Goal: Check status: Check status

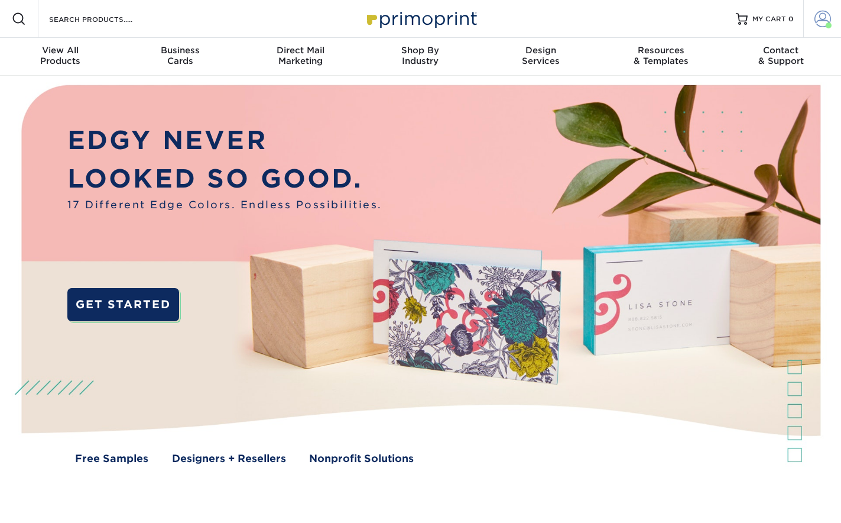
click at [815, 20] on span at bounding box center [823, 19] width 17 height 17
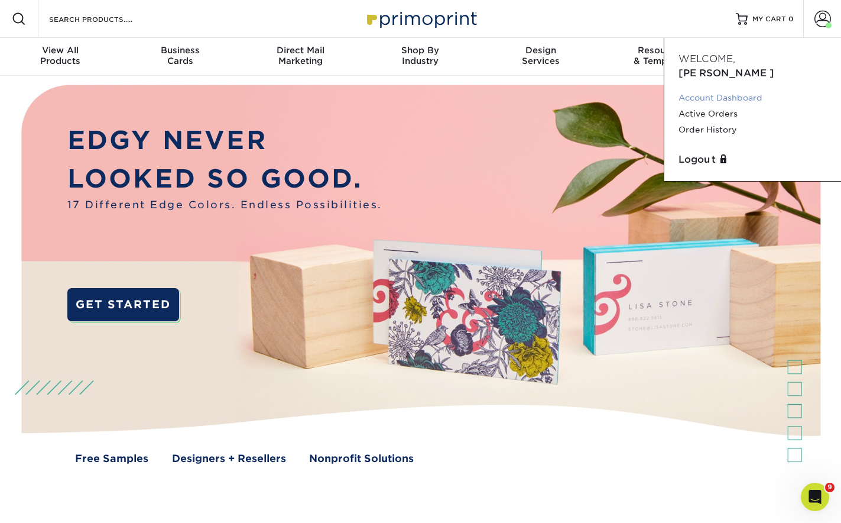
click at [698, 90] on link "Account Dashboard" at bounding box center [753, 98] width 148 height 16
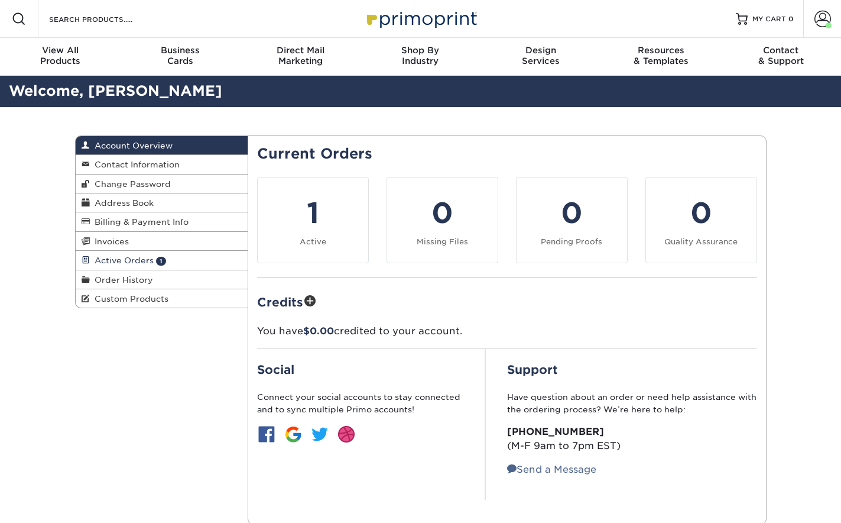
click at [139, 260] on span "Active Orders" at bounding box center [122, 259] width 64 height 9
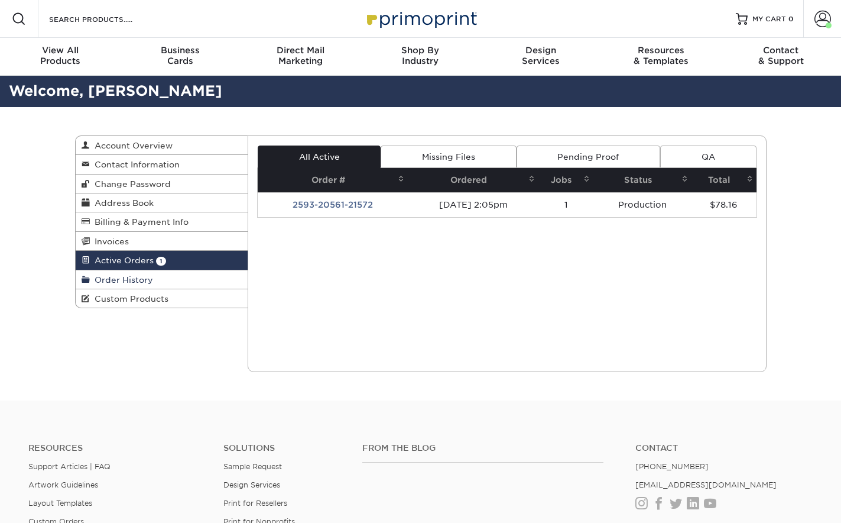
click at [132, 277] on span "Order History" at bounding box center [121, 279] width 63 height 9
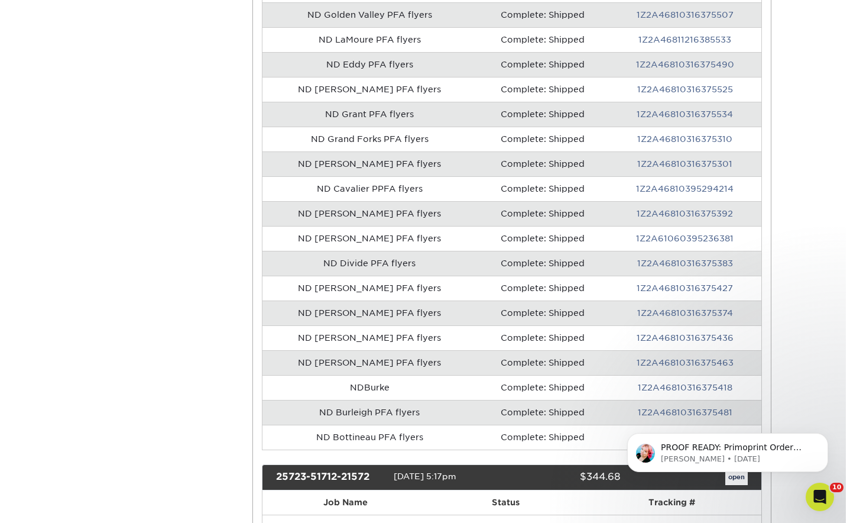
scroll to position [2129, 0]
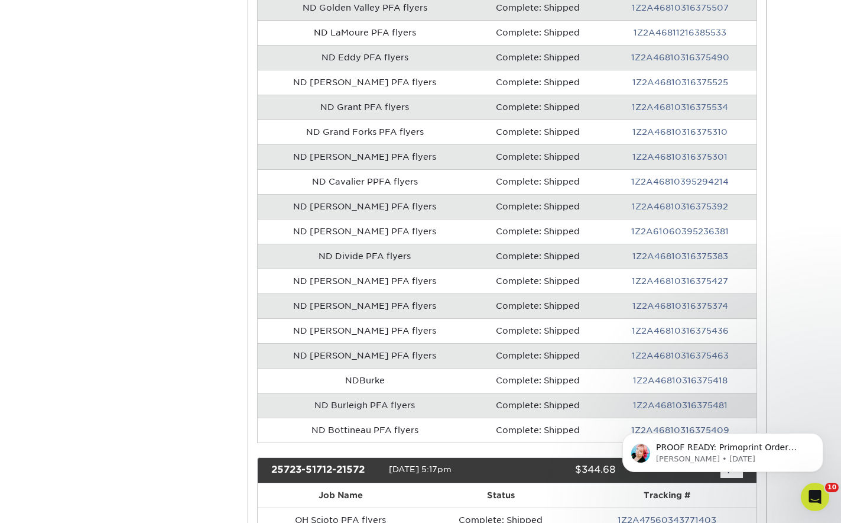
click at [371, 207] on td "ND [PERSON_NAME] PFA flyers" at bounding box center [365, 206] width 214 height 25
click at [647, 206] on link "1Z2A46810316375392" at bounding box center [680, 206] width 96 height 9
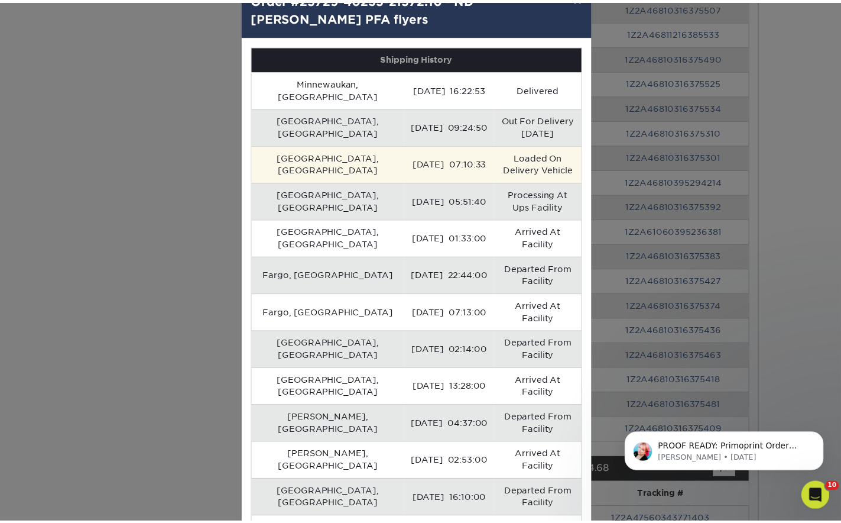
scroll to position [75, 0]
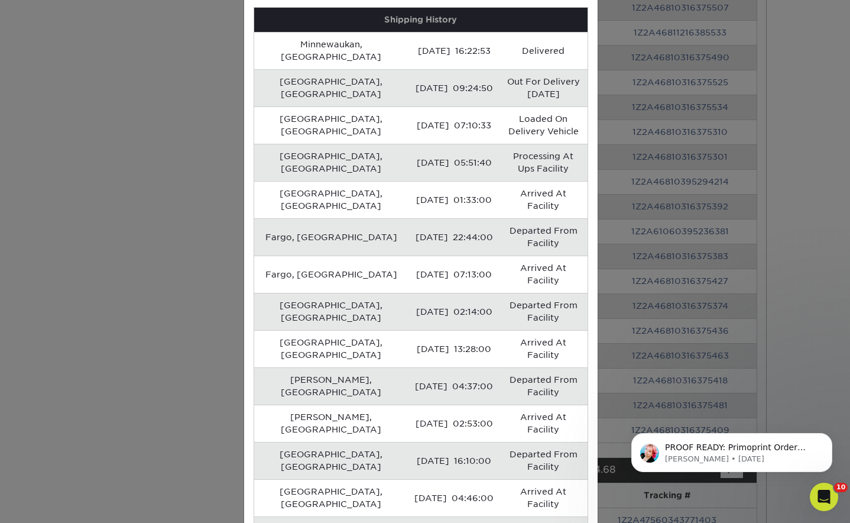
click at [804, 309] on div "× Order #25729-40235-21572:10 - ND [PERSON_NAME] PFA flyers Shipping History [G…" at bounding box center [425, 261] width 850 height 523
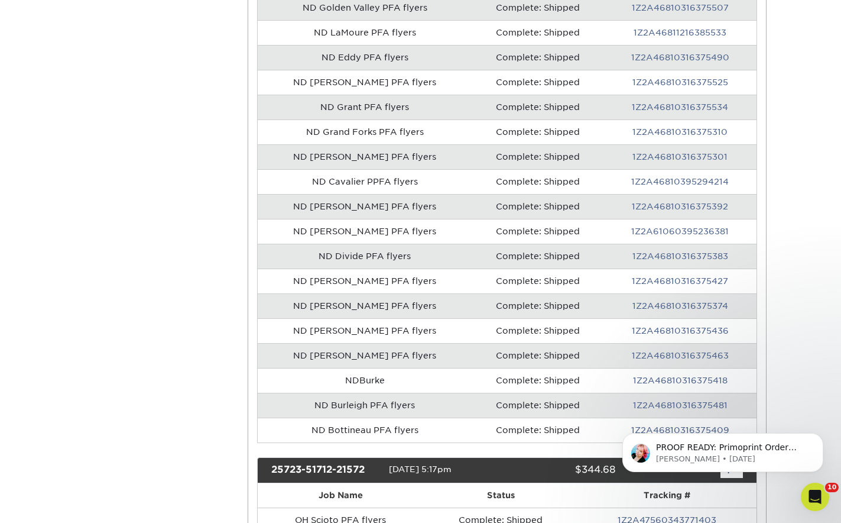
scroll to position [1715, 0]
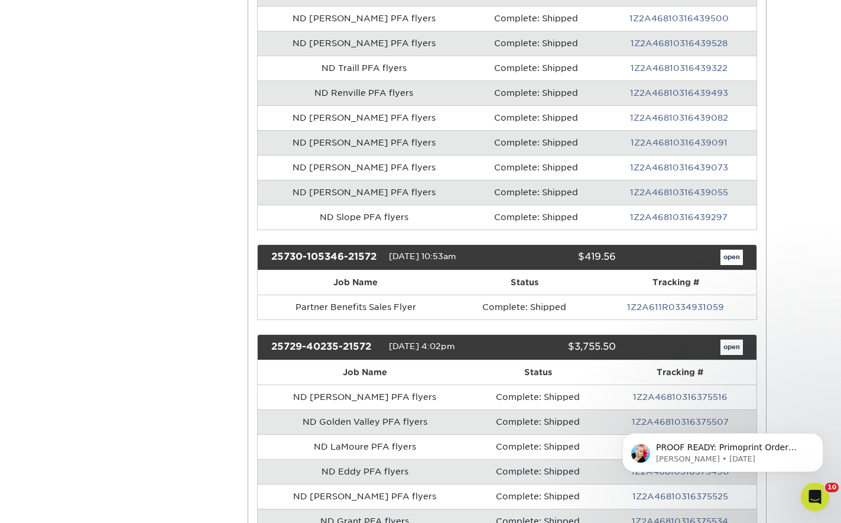
click at [737, 335] on div "25729-40235-21572 [DATE] 4:02pm $3,755.50 open" at bounding box center [507, 347] width 500 height 26
click at [737, 343] on link "open" at bounding box center [732, 346] width 22 height 15
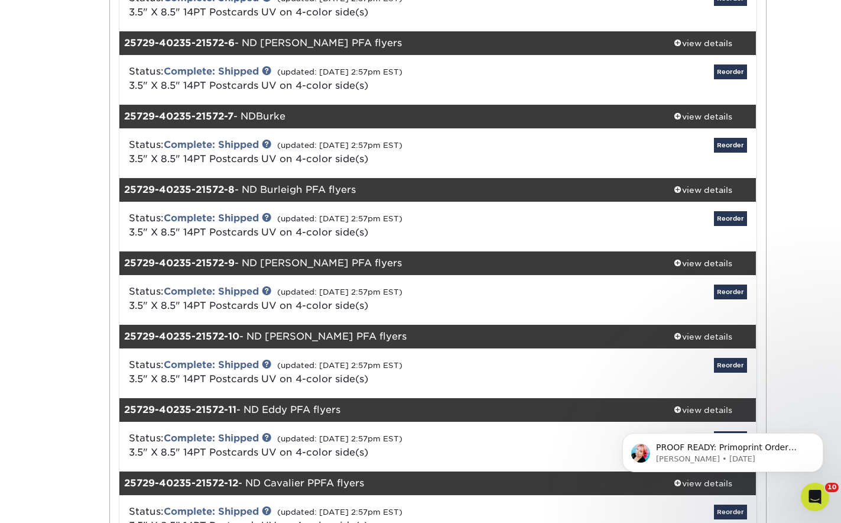
scroll to position [532, 0]
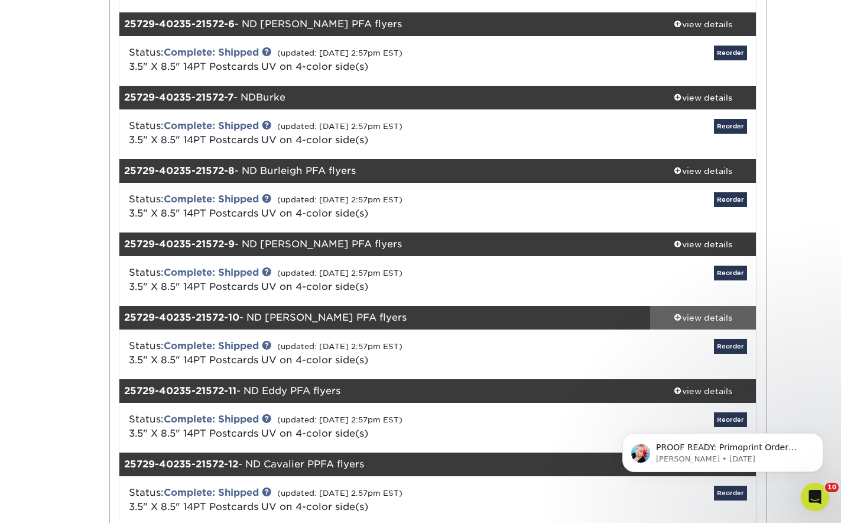
click at [692, 323] on link "view details" at bounding box center [703, 318] width 106 height 24
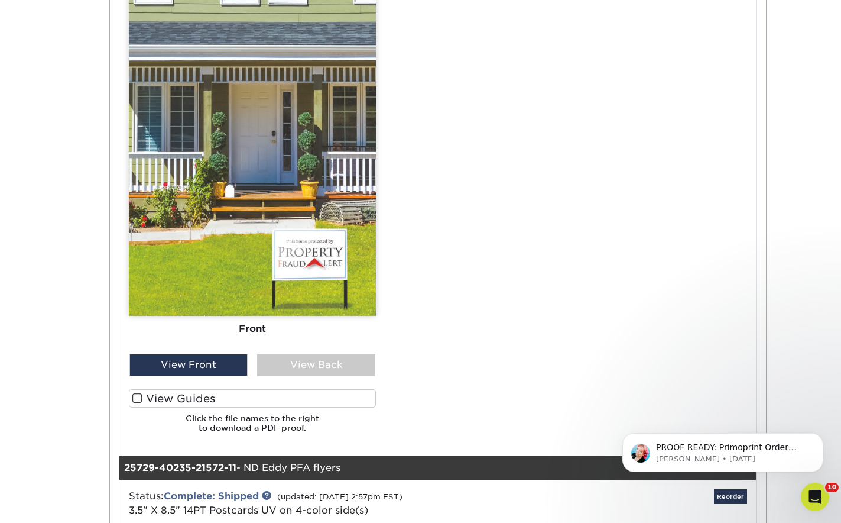
scroll to position [1537, 0]
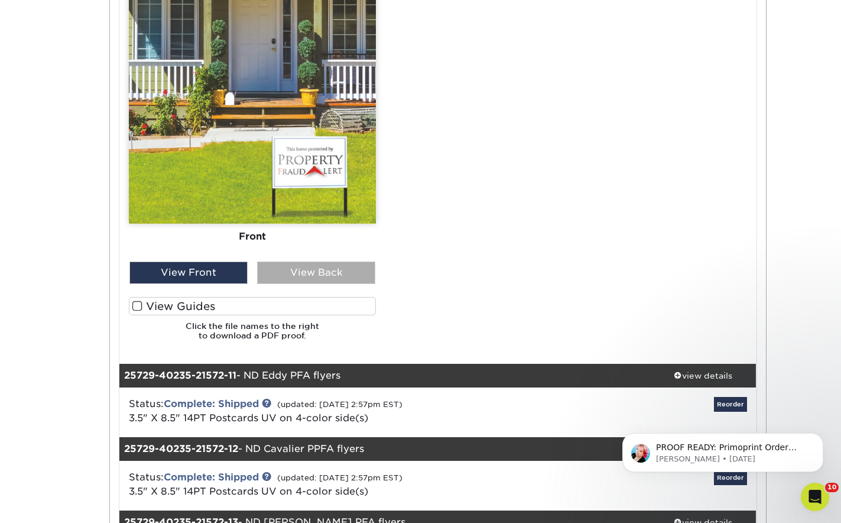
click at [345, 273] on div "View Back" at bounding box center [316, 272] width 118 height 22
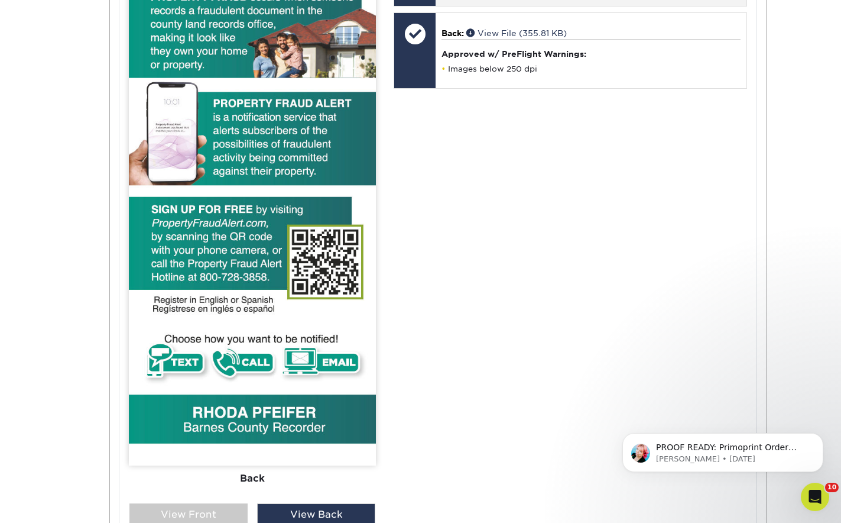
scroll to position [1360, 0]
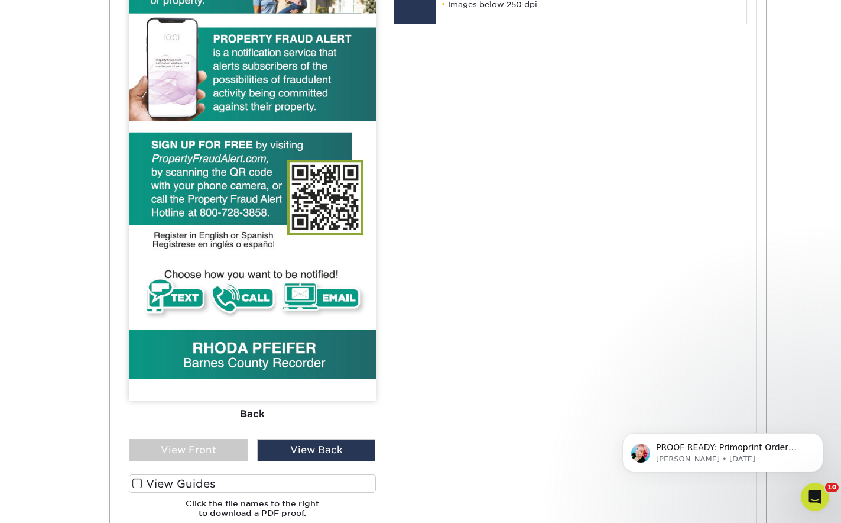
click at [726, 261] on div "Your files including bleed should be: 3.625 " x 8.625 " *Additional bleed or cr…" at bounding box center [570, 169] width 371 height 716
